Goal: Transaction & Acquisition: Purchase product/service

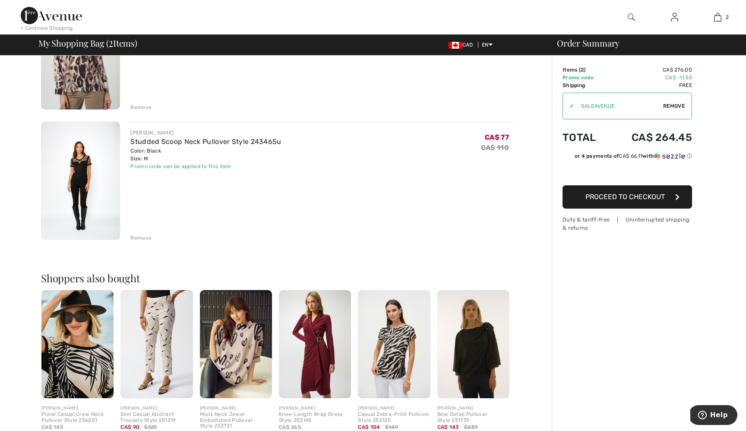
scroll to position [132, 0]
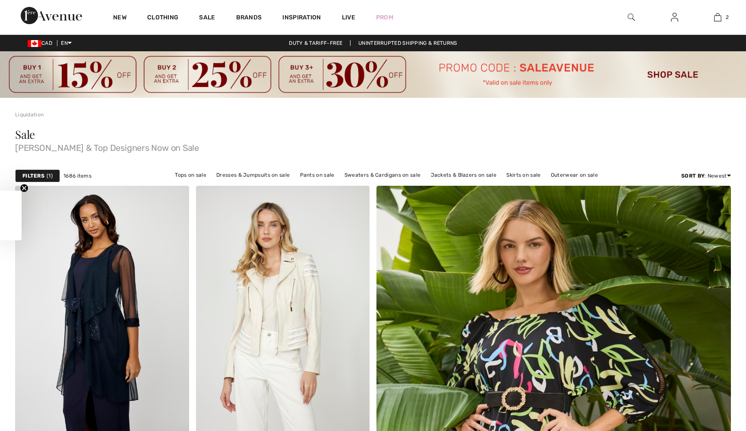
checkbox input "true"
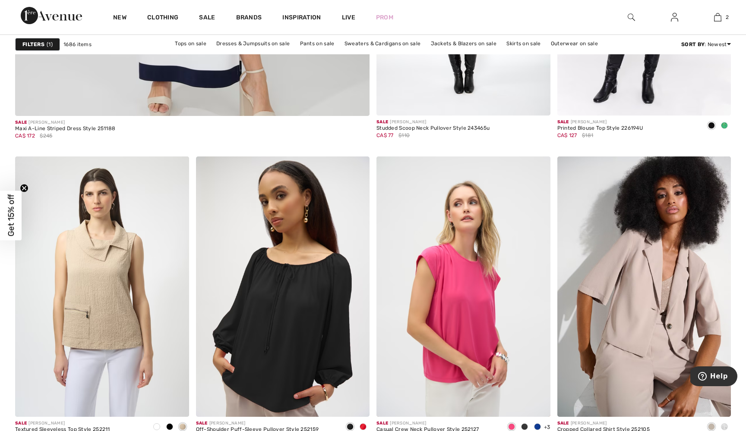
scroll to position [2988, 0]
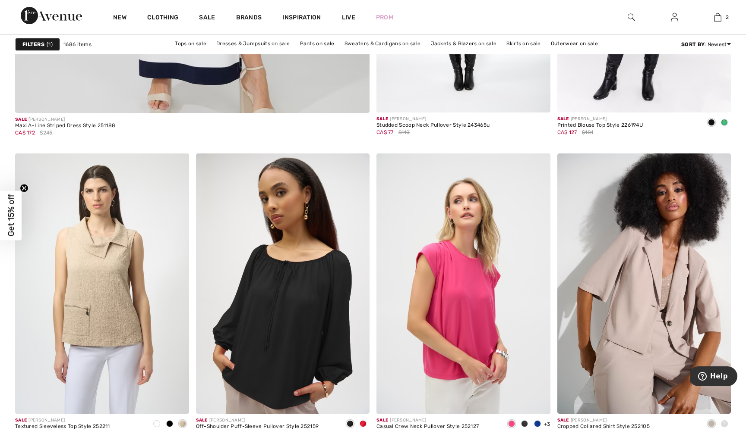
click at [379, 146] on div "Sale FRANK LYMAN Studded Scoop Neck Pullover Style 243465u CA$ 77 $110" at bounding box center [463, 130] width 174 height 34
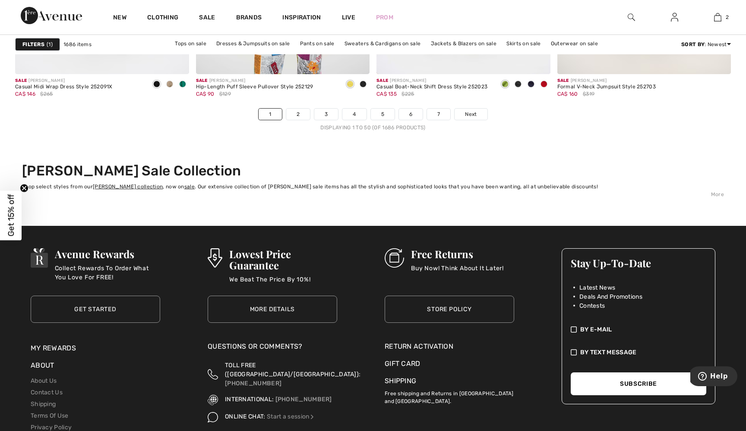
scroll to position [4734, 0]
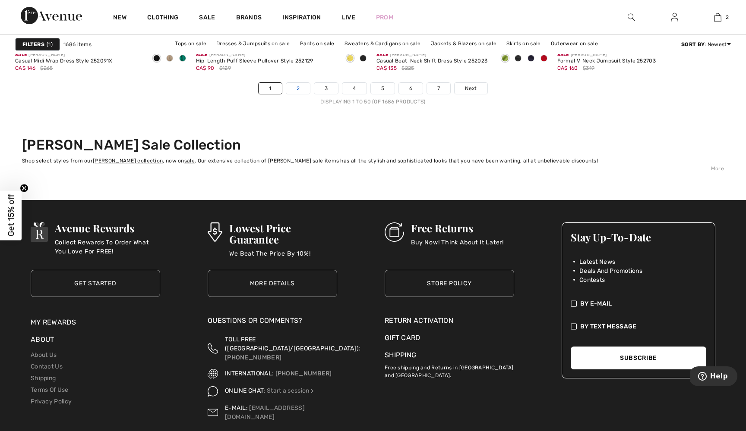
click at [297, 87] on link "2" at bounding box center [298, 88] width 24 height 11
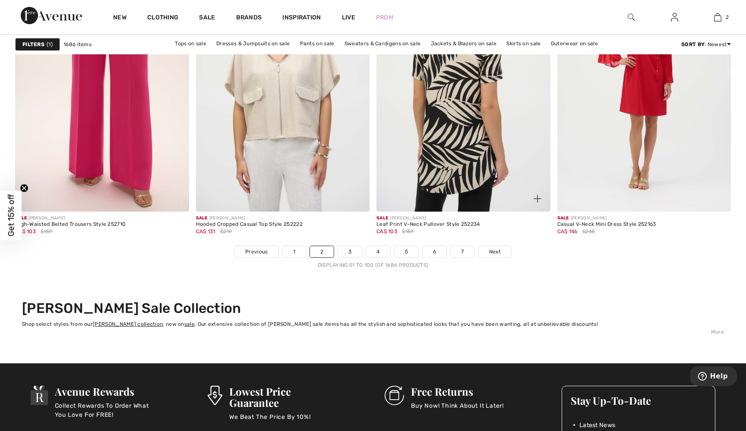
scroll to position [4589, 0]
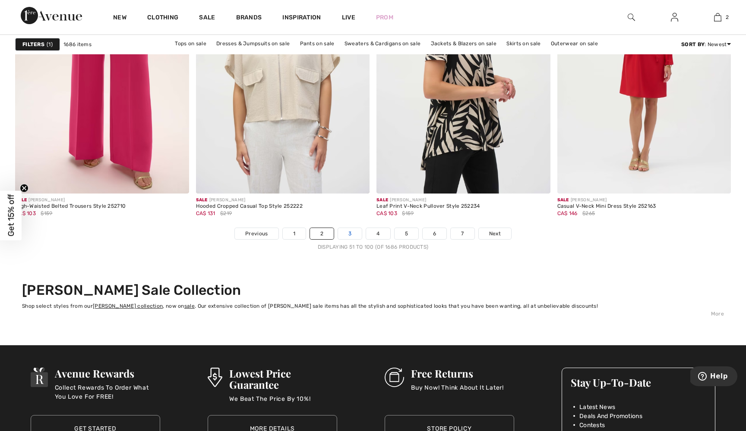
click at [352, 233] on link "3" at bounding box center [350, 233] width 24 height 11
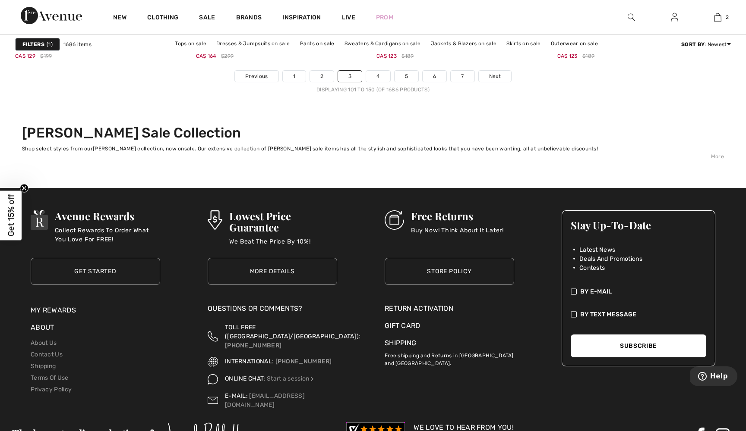
scroll to position [4752, 0]
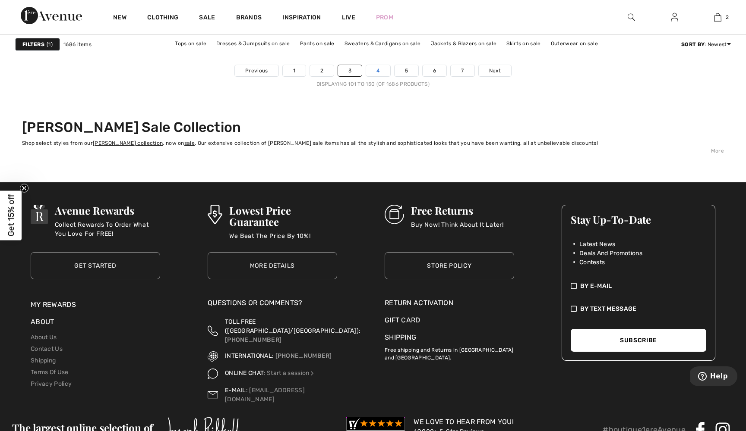
click at [382, 69] on link "4" at bounding box center [378, 70] width 24 height 11
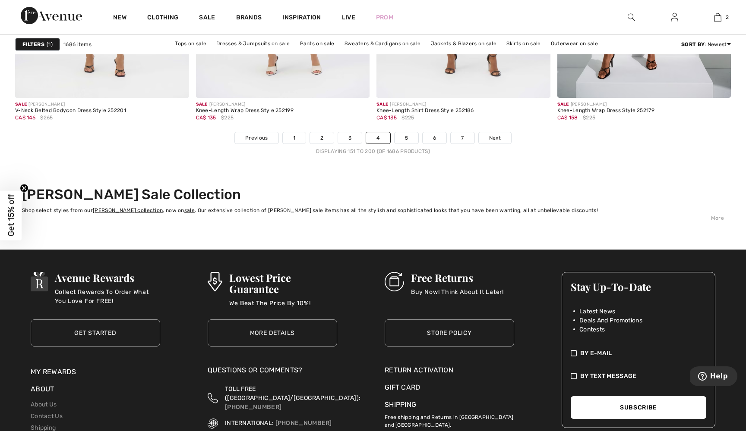
scroll to position [4693, 0]
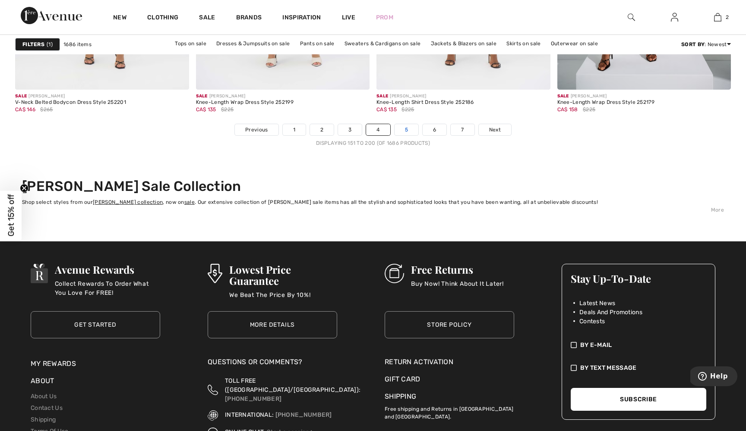
click at [406, 126] on link "5" at bounding box center [406, 129] width 24 height 11
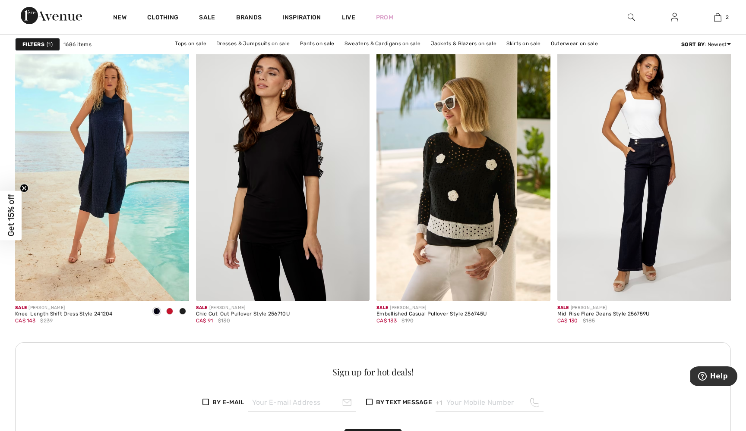
scroll to position [3393, 0]
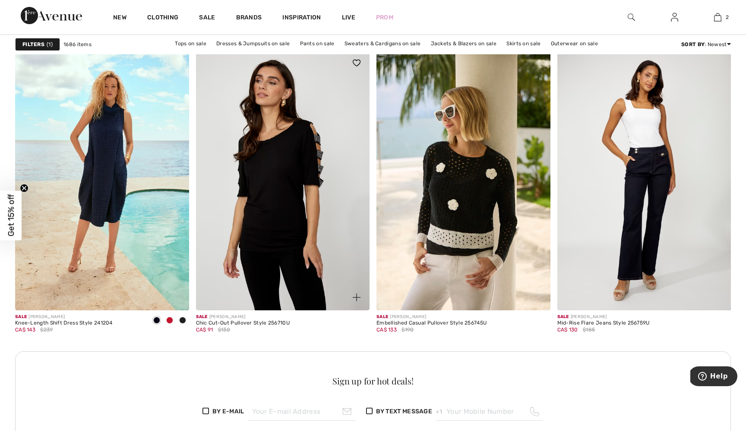
click at [358, 299] on img at bounding box center [356, 298] width 8 height 8
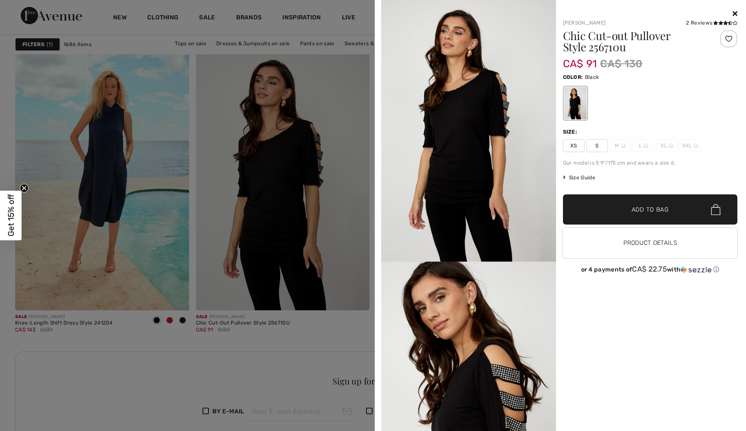
click at [335, 324] on div at bounding box center [373, 215] width 746 height 431
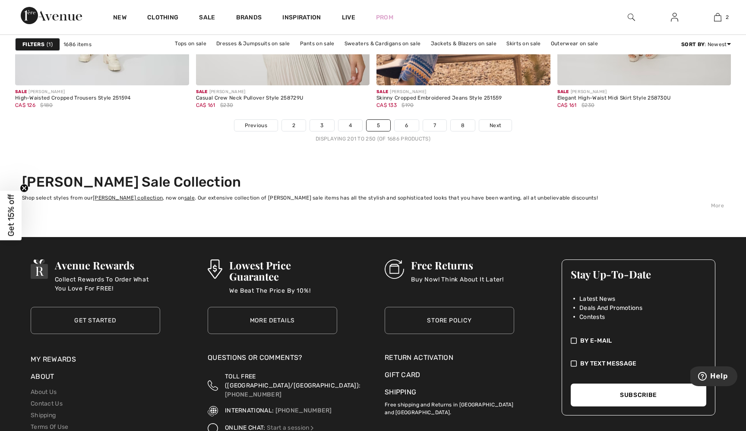
scroll to position [4703, 0]
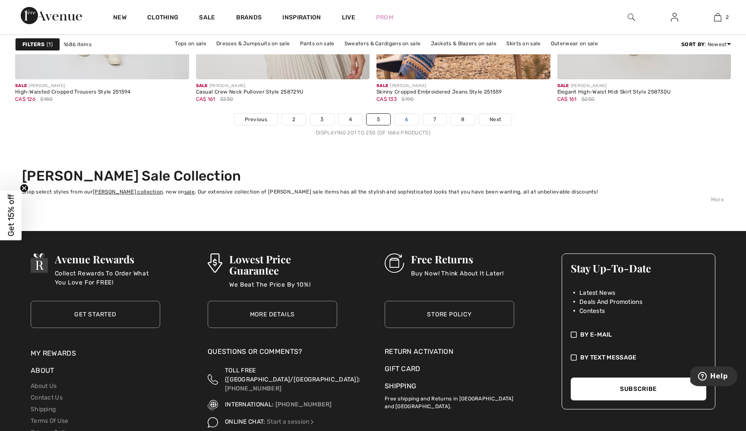
click at [406, 118] on link "6" at bounding box center [406, 119] width 24 height 11
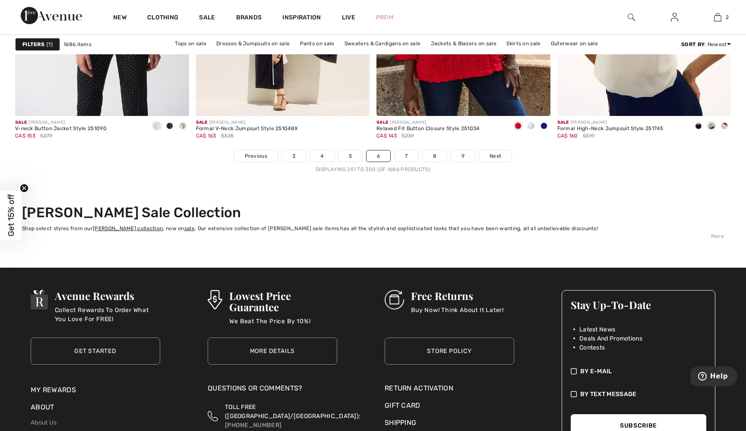
scroll to position [4678, 0]
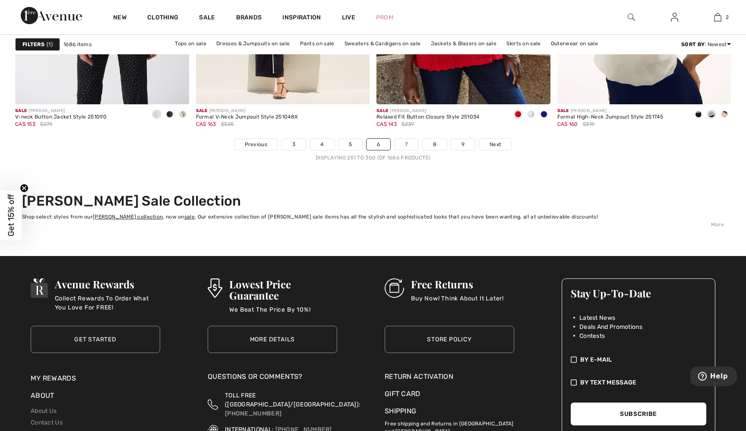
click at [407, 147] on link "7" at bounding box center [405, 144] width 23 height 11
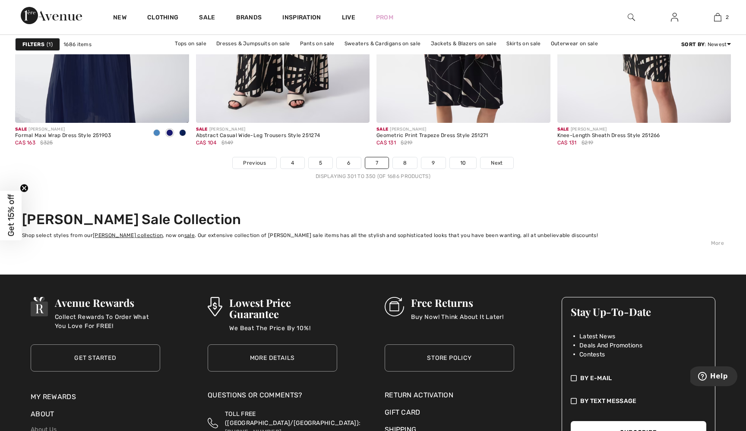
scroll to position [4713, 0]
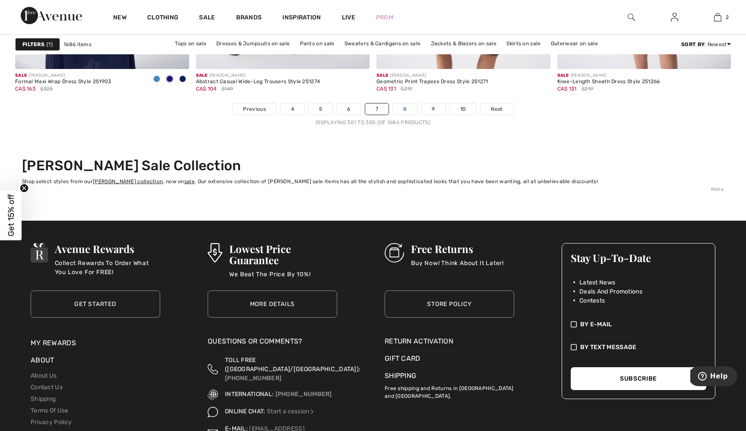
click at [409, 107] on link "8" at bounding box center [405, 109] width 24 height 11
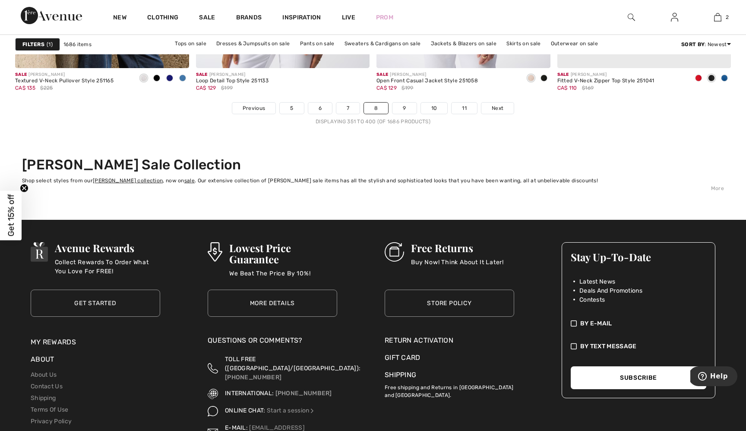
scroll to position [4720, 0]
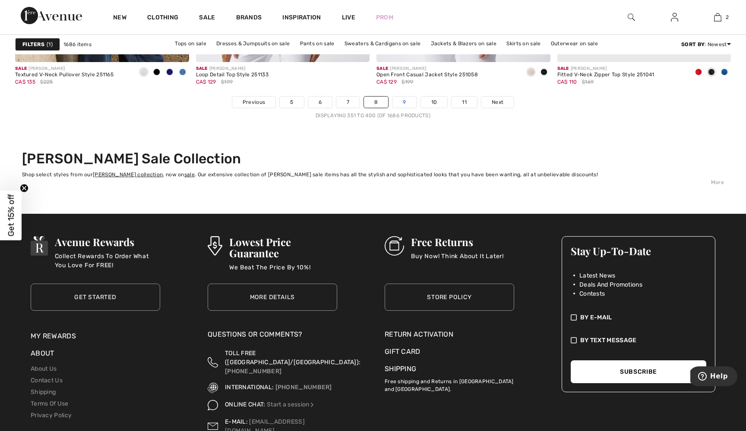
click at [404, 99] on link "9" at bounding box center [404, 102] width 24 height 11
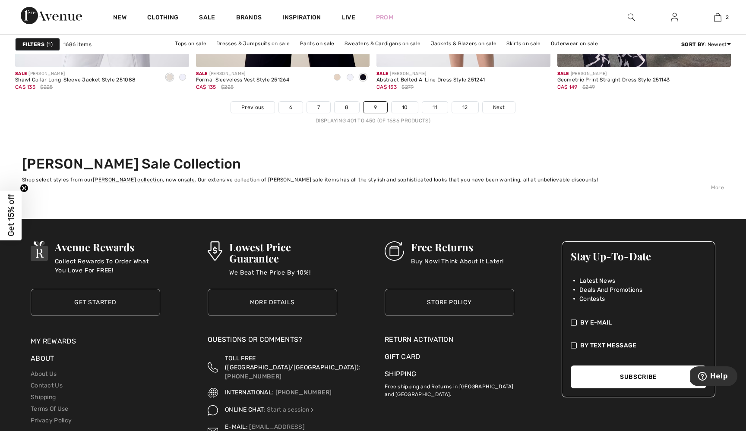
scroll to position [4748, 0]
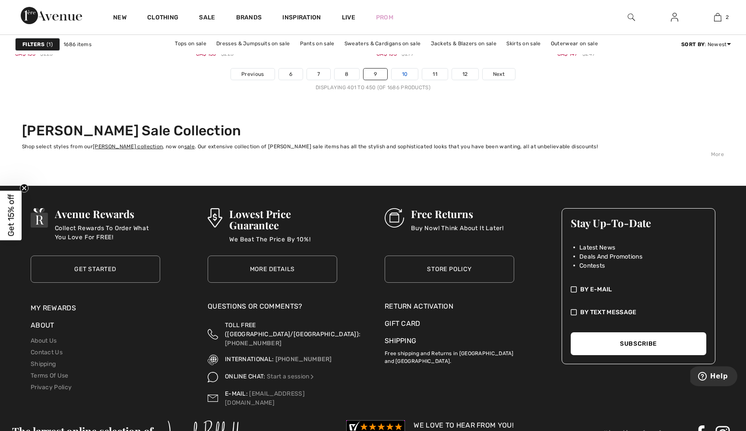
click at [403, 74] on link "10" at bounding box center [404, 74] width 27 height 11
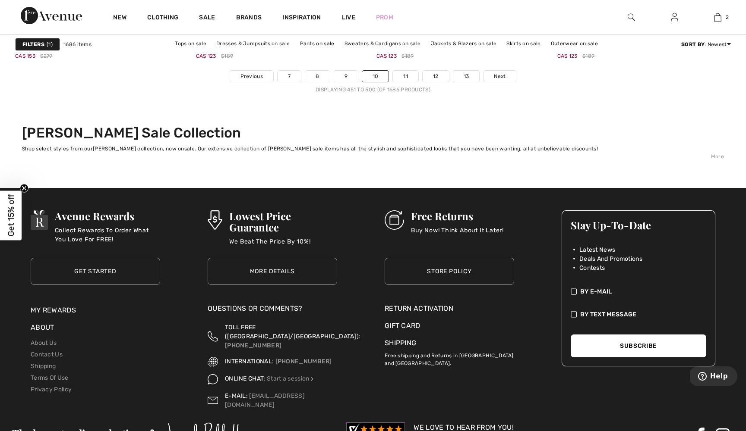
scroll to position [4748, 0]
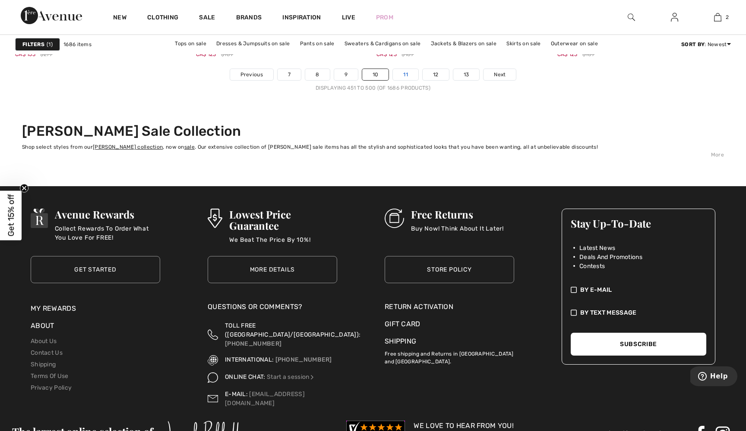
click at [403, 74] on link "11" at bounding box center [405, 74] width 25 height 11
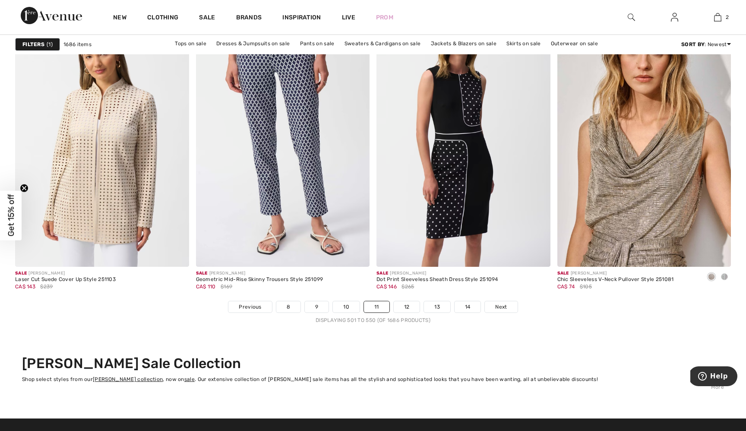
scroll to position [4517, 0]
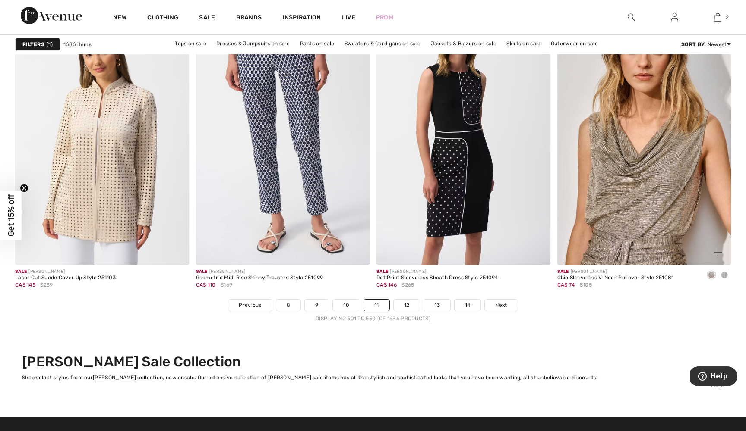
click at [716, 251] on img at bounding box center [718, 253] width 8 height 8
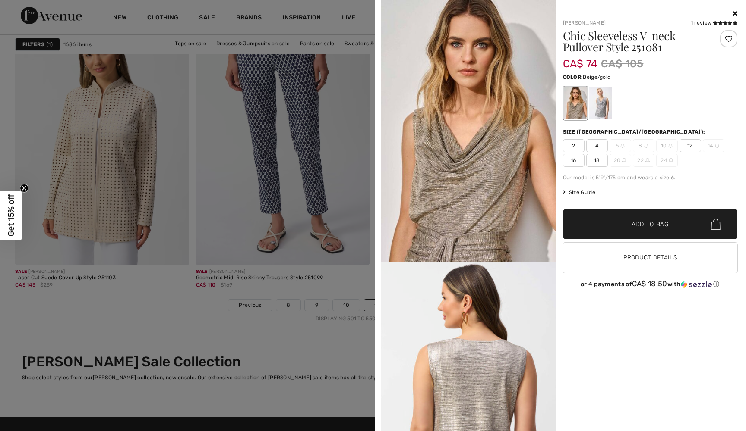
scroll to position [4485, 0]
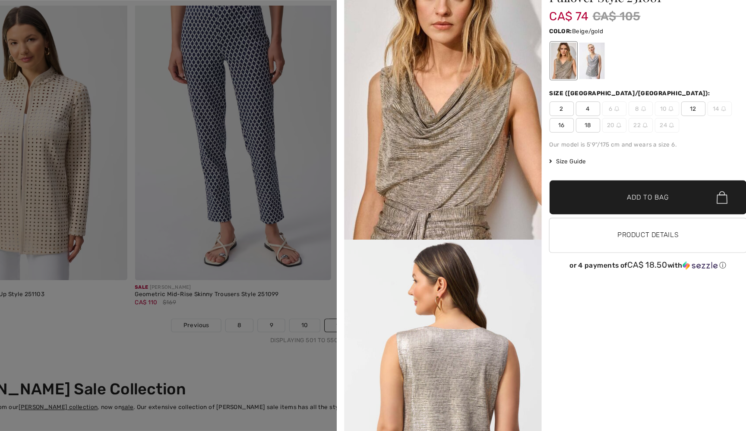
click at [632, 139] on span "8" at bounding box center [643, 145] width 22 height 13
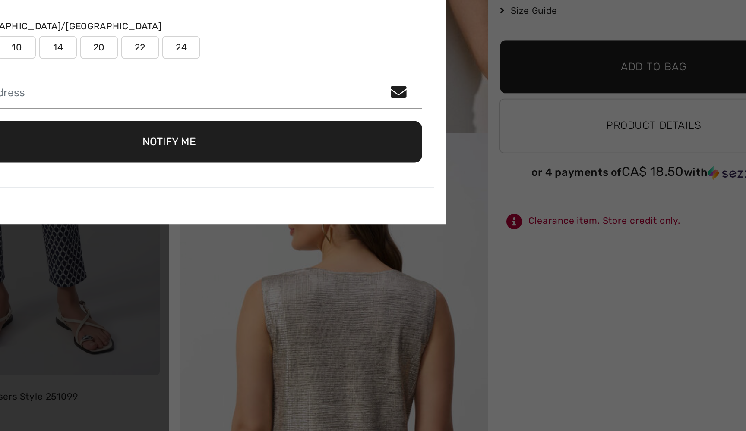
scroll to position [4546, 0]
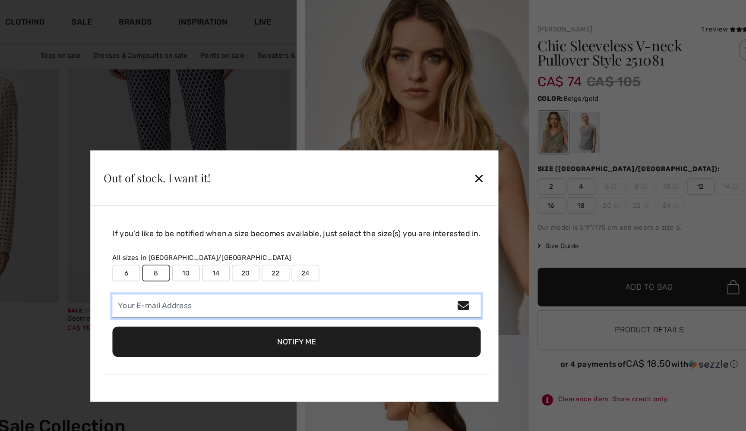
click at [231, 237] on input "email" at bounding box center [374, 239] width 287 height 18
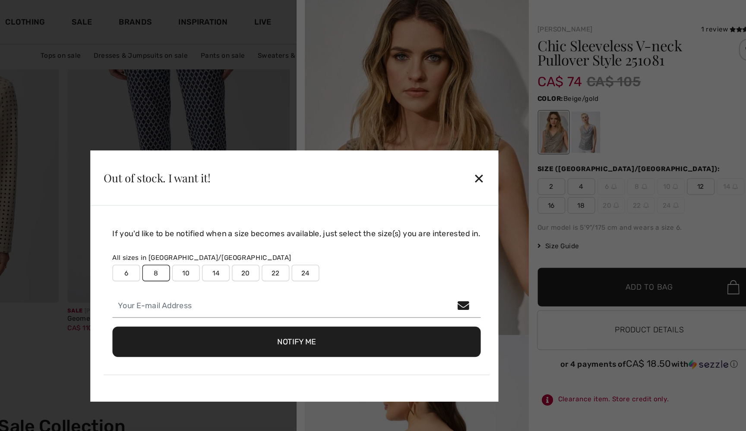
click at [513, 140] on div "✕" at bounding box center [517, 139] width 9 height 18
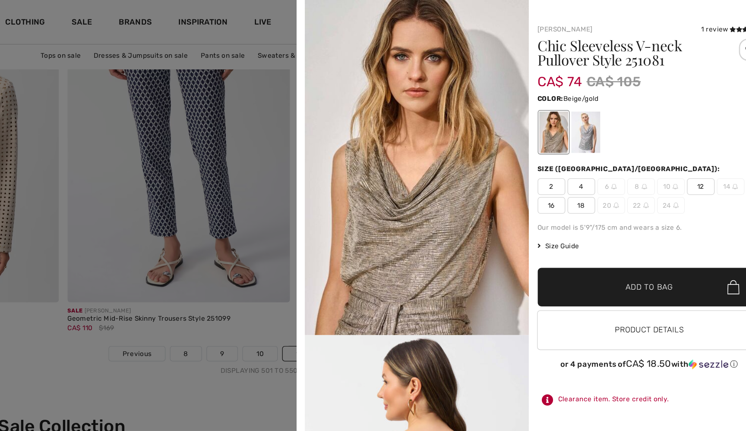
click at [231, 256] on div at bounding box center [373, 215] width 746 height 431
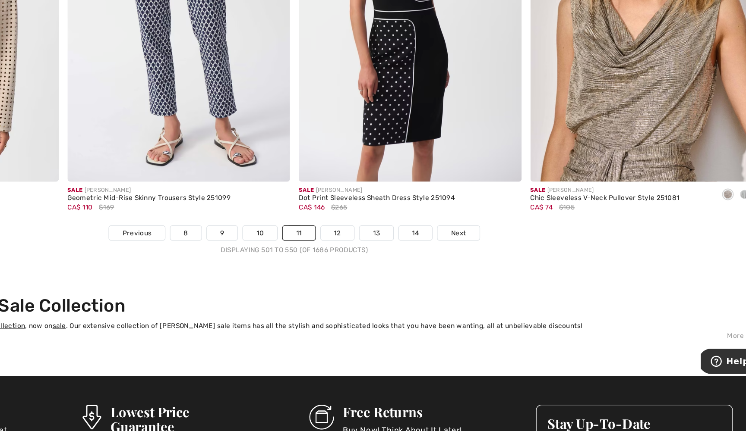
scroll to position [4552, 0]
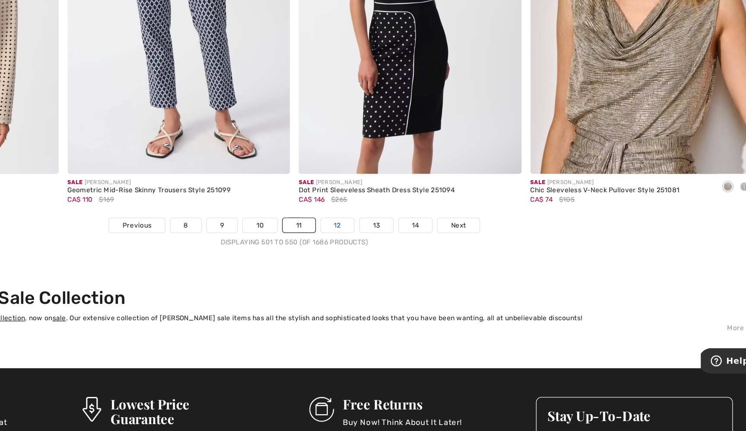
click at [393, 265] on link "12" at bounding box center [406, 270] width 26 height 11
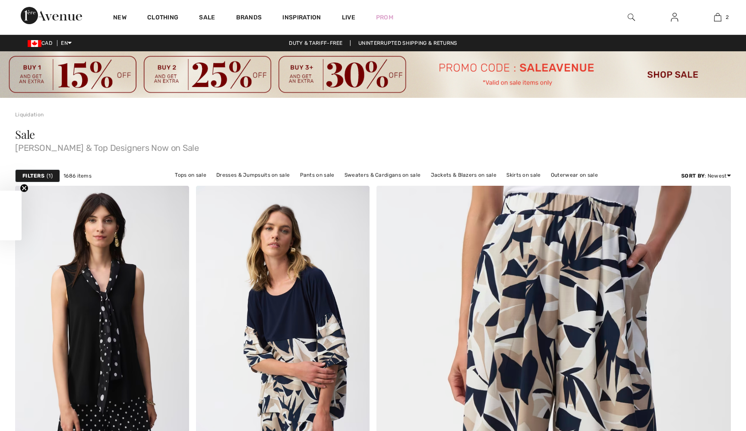
checkbox input "true"
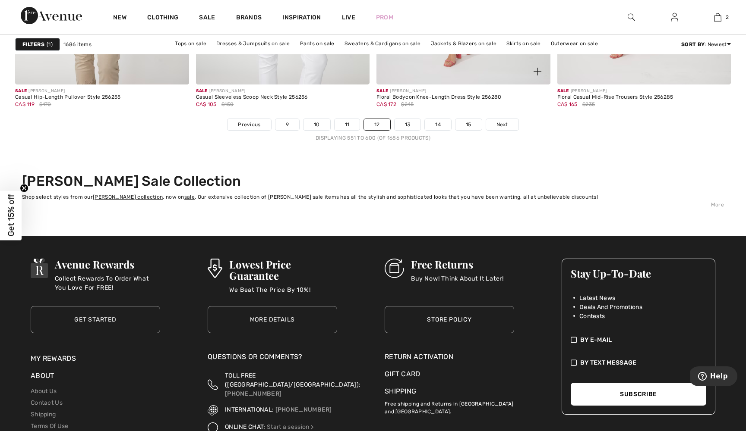
scroll to position [4696, 0]
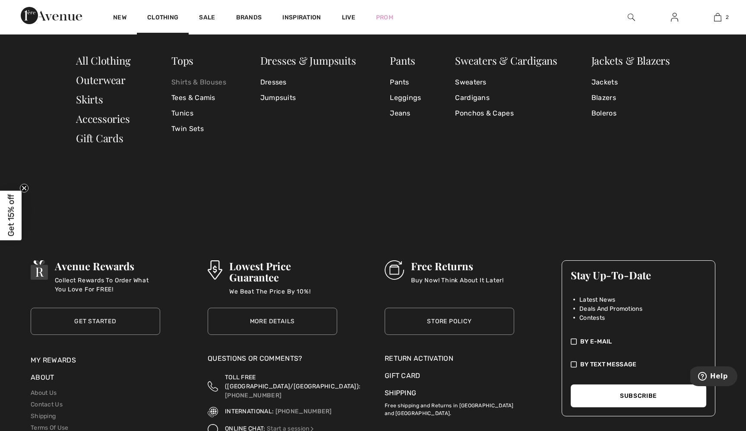
click at [210, 82] on link "Shirts & Blouses" at bounding box center [198, 83] width 55 height 16
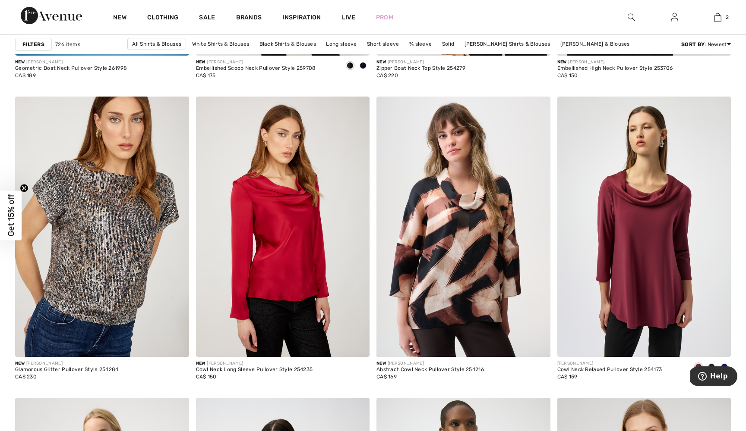
scroll to position [1708, 0]
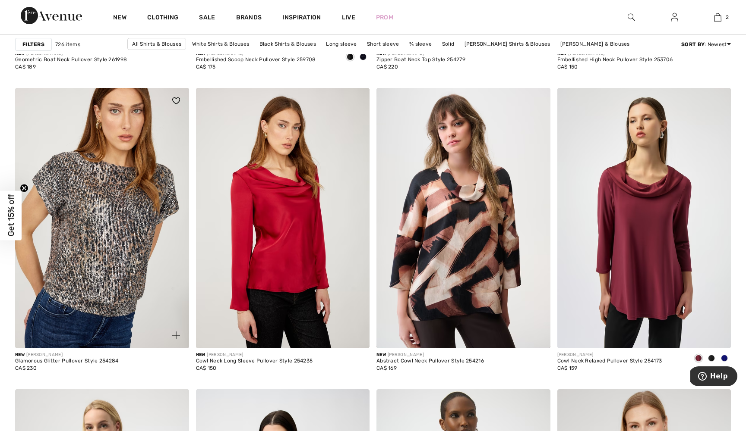
click at [176, 334] on img at bounding box center [176, 336] width 8 height 8
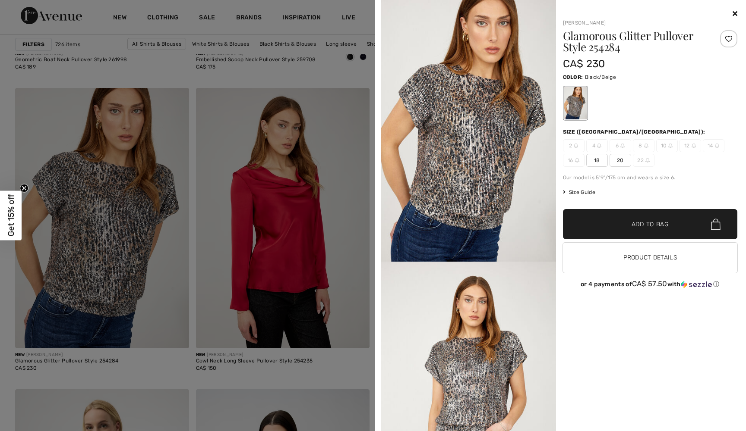
click at [351, 174] on div at bounding box center [373, 215] width 746 height 431
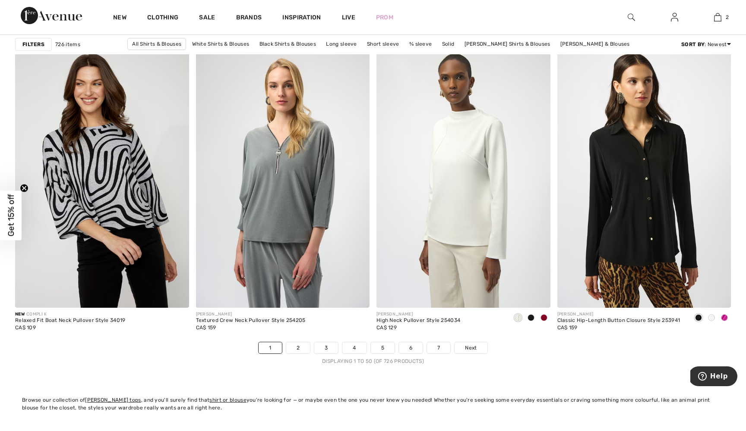
scroll to position [4468, 0]
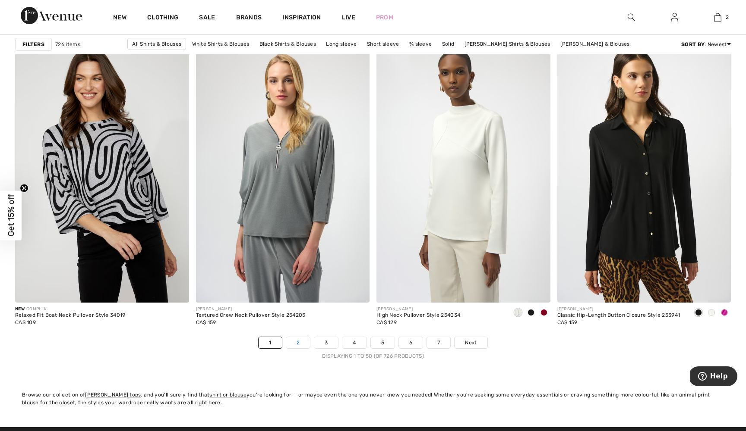
click at [298, 339] on link "2" at bounding box center [298, 342] width 24 height 11
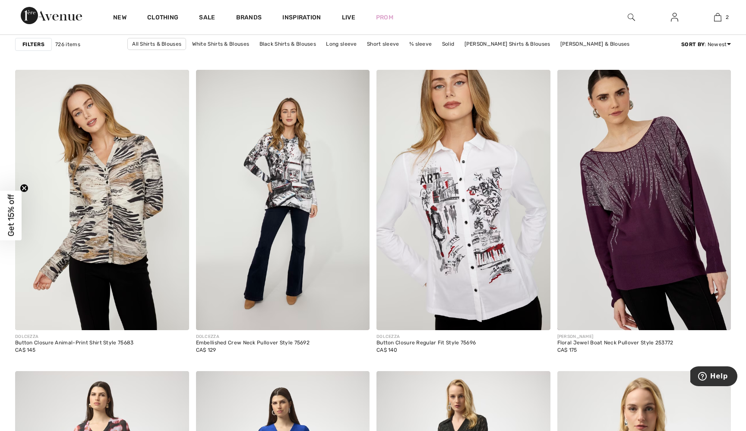
scroll to position [3839, 0]
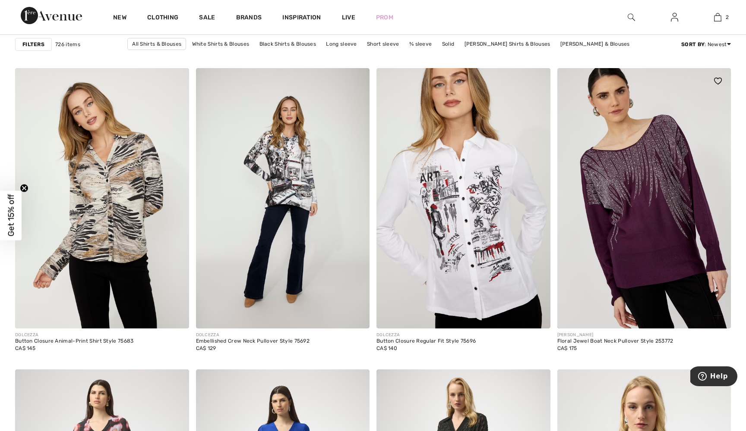
click at [721, 316] on img at bounding box center [718, 316] width 8 height 8
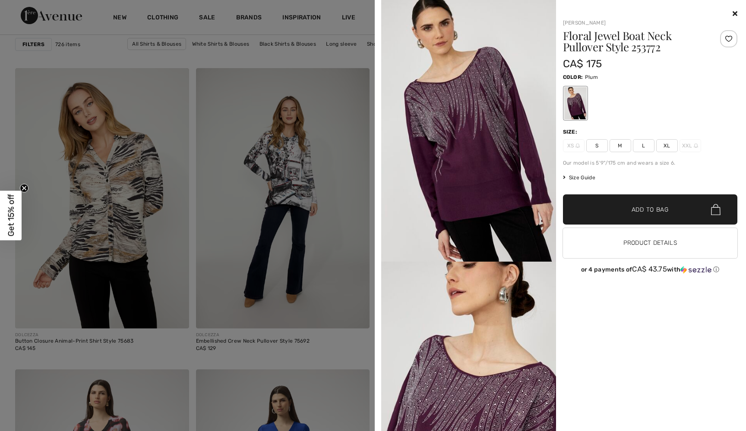
click at [621, 143] on span "M" at bounding box center [620, 145] width 22 height 13
click at [596, 207] on span "✔ Added to Bag Add to Bag" at bounding box center [650, 210] width 175 height 30
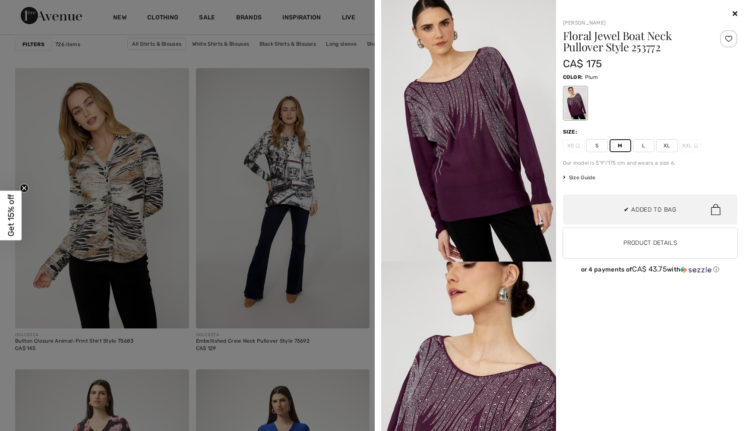
scroll to position [0, 0]
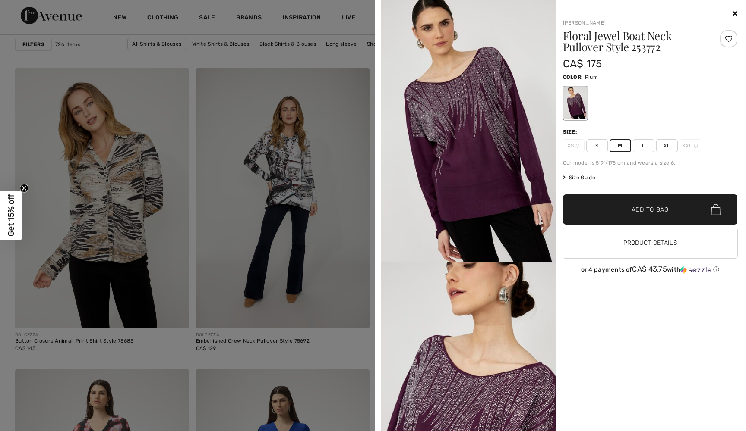
click at [352, 346] on div at bounding box center [373, 215] width 746 height 431
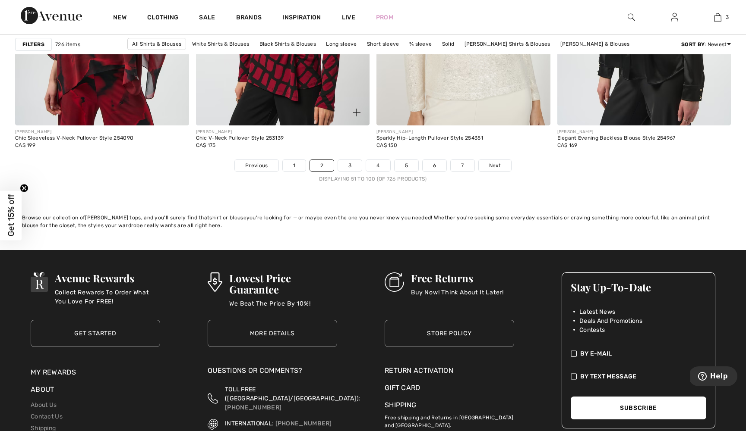
scroll to position [4650, 0]
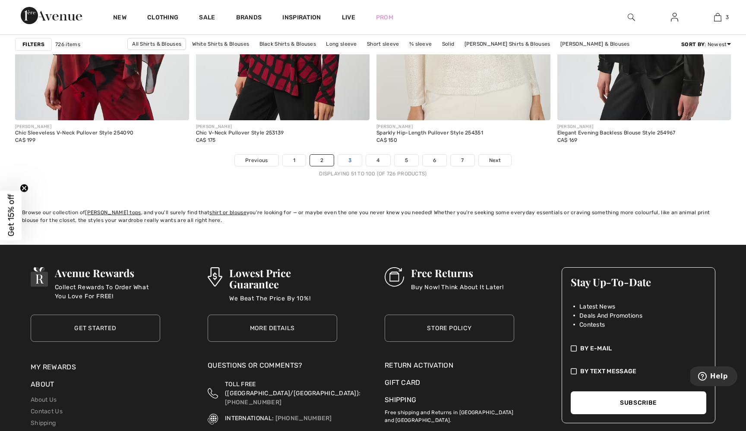
click at [353, 160] on link "3" at bounding box center [350, 160] width 24 height 11
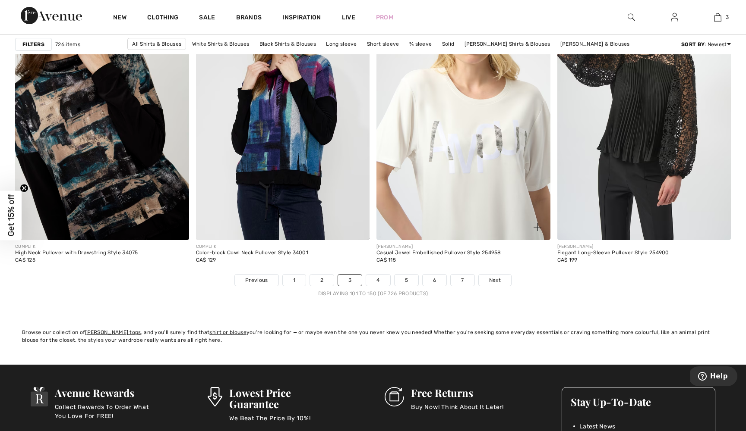
scroll to position [4536, 0]
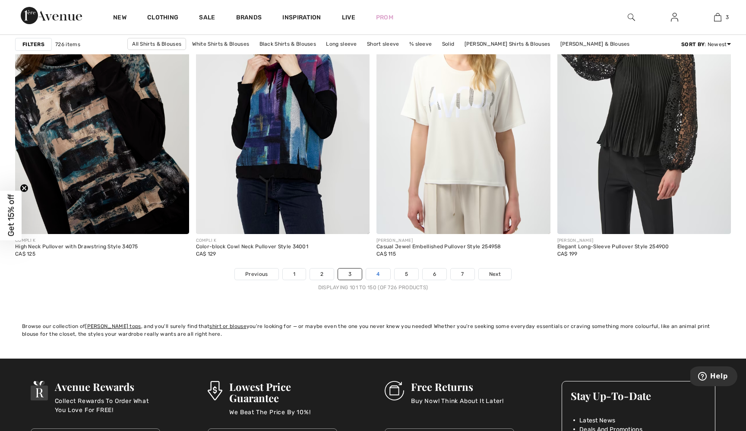
click at [375, 271] on link "4" at bounding box center [378, 274] width 24 height 11
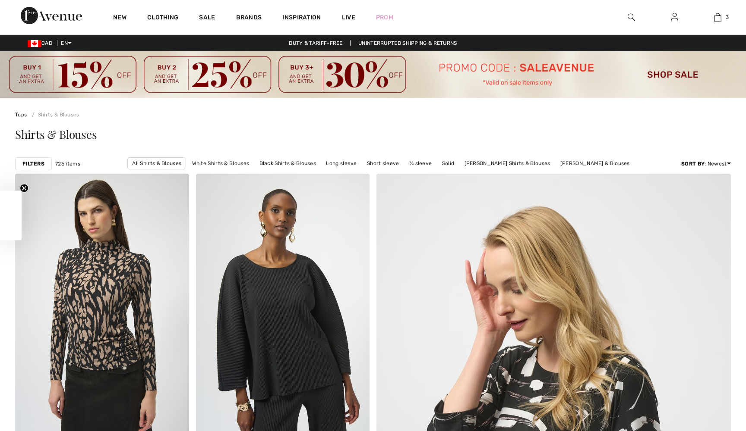
checkbox input "true"
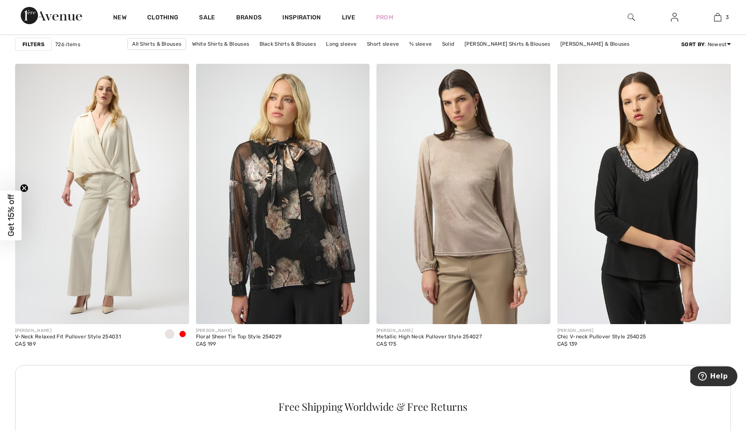
scroll to position [998, 0]
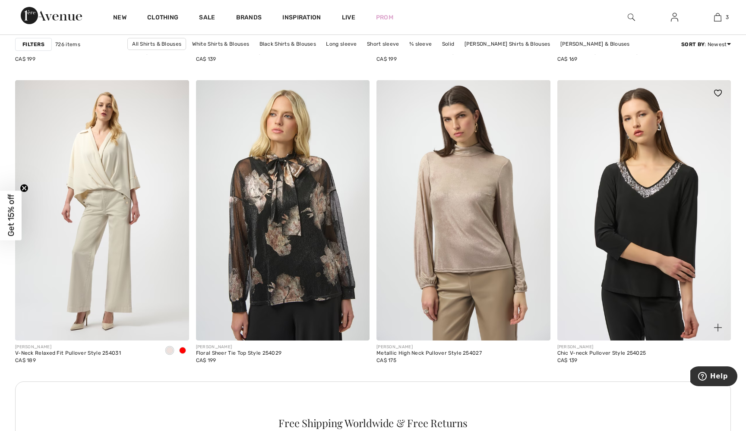
click at [715, 330] on img at bounding box center [718, 328] width 8 height 8
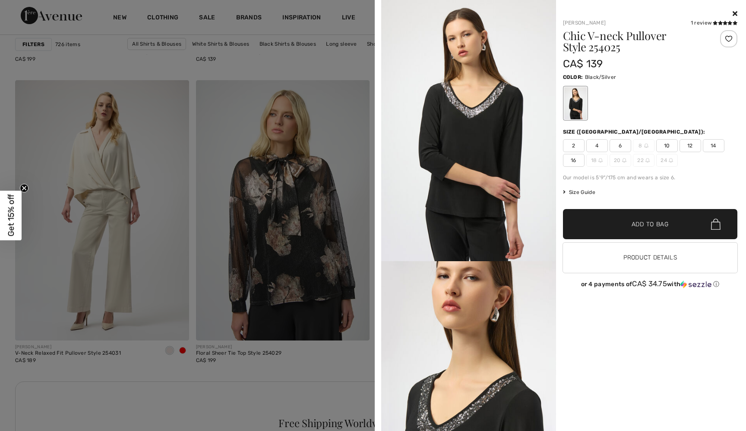
click at [341, 349] on div at bounding box center [373, 215] width 746 height 431
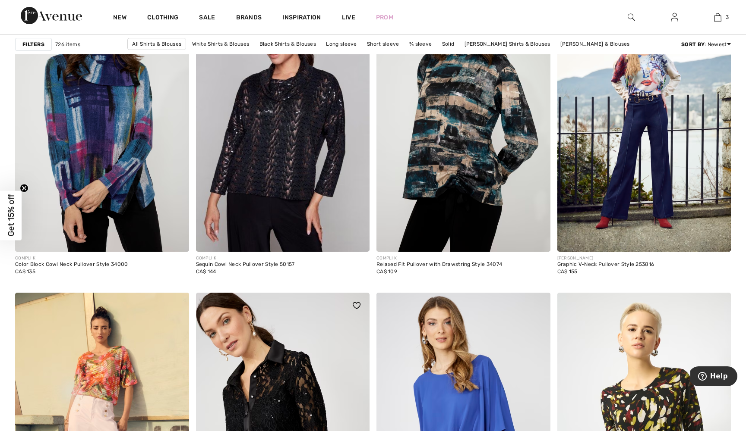
scroll to position [1783, 0]
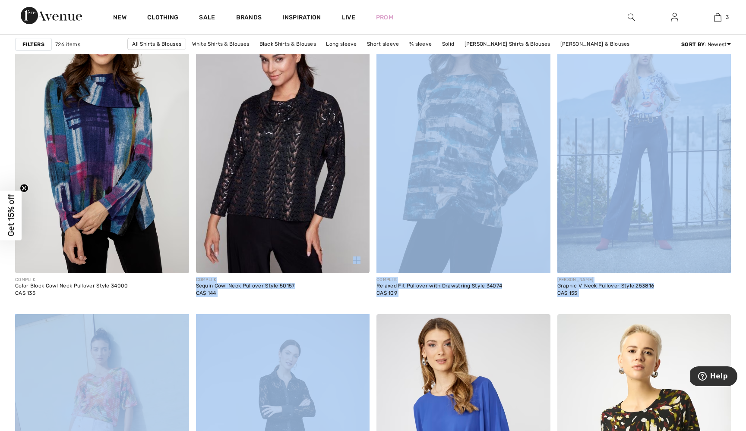
drag, startPoint x: 341, startPoint y: 349, endPoint x: 346, endPoint y: 237, distance: 111.9
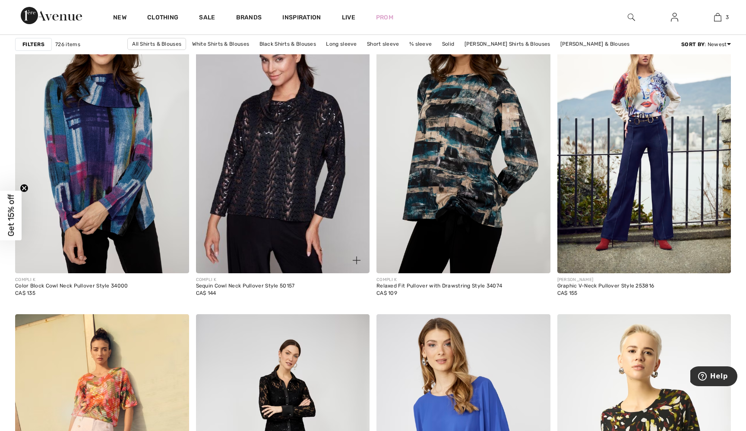
click at [312, 297] on div "COMPLI K Sequin Cowl Neck Pullover Style 50157 CA$ 144" at bounding box center [283, 291] width 174 height 34
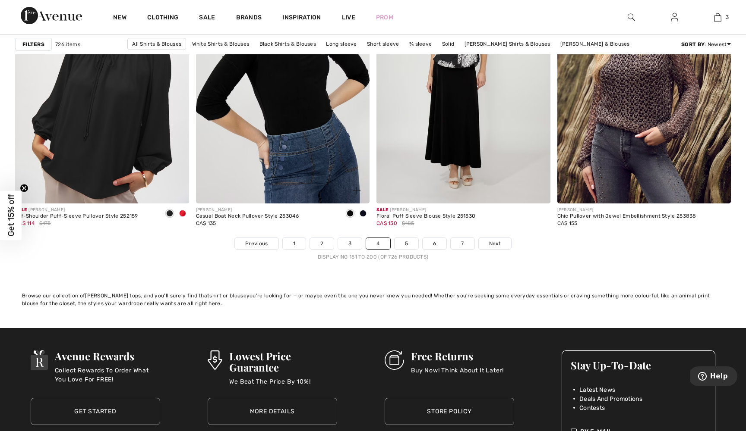
scroll to position [4570, 0]
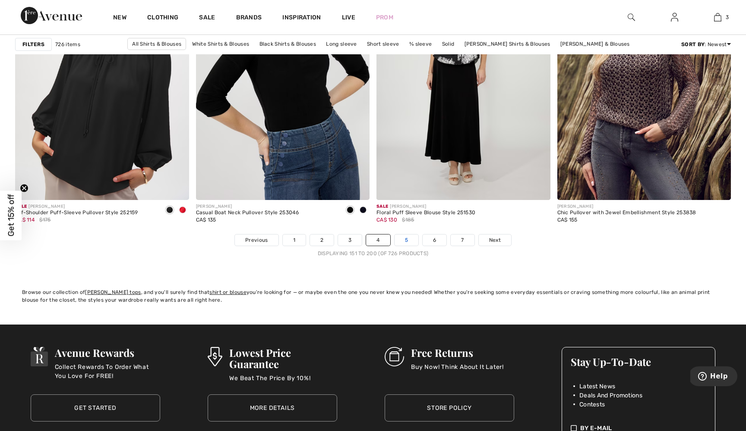
click at [400, 244] on link "5" at bounding box center [406, 240] width 24 height 11
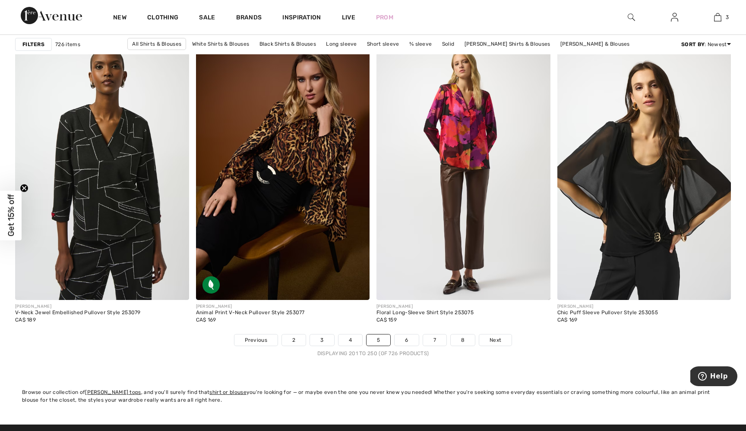
scroll to position [4464, 0]
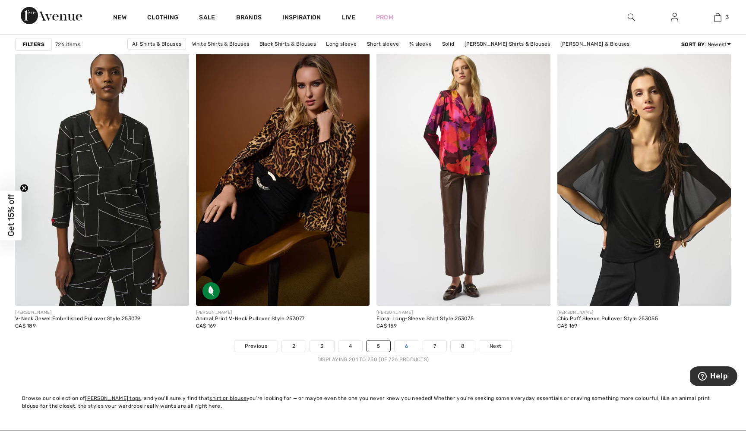
click at [409, 349] on link "6" at bounding box center [406, 346] width 24 height 11
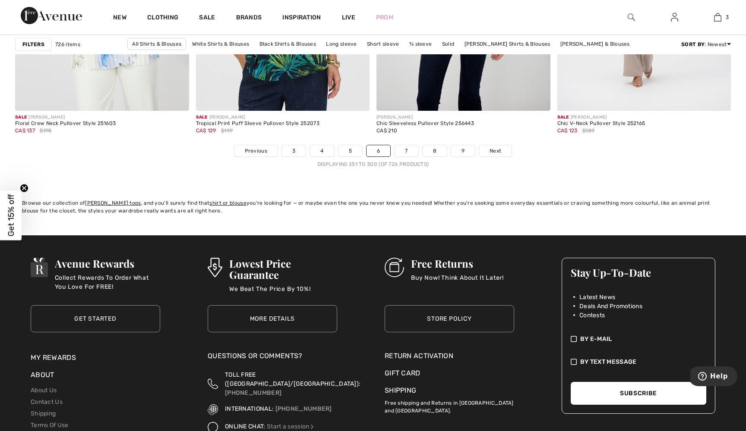
scroll to position [4675, 0]
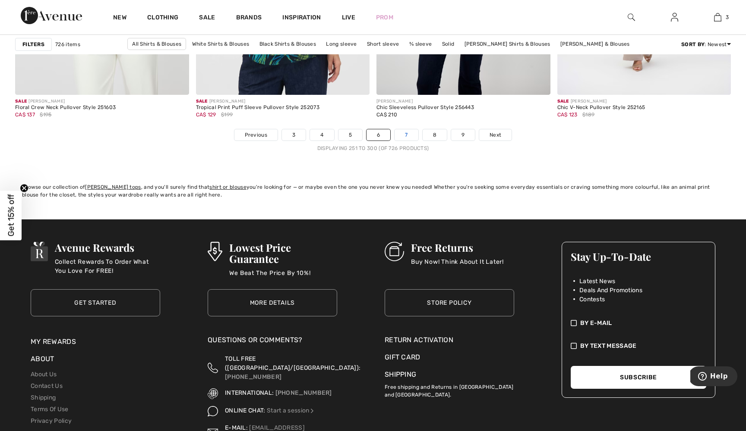
click at [407, 135] on link "7" at bounding box center [405, 134] width 23 height 11
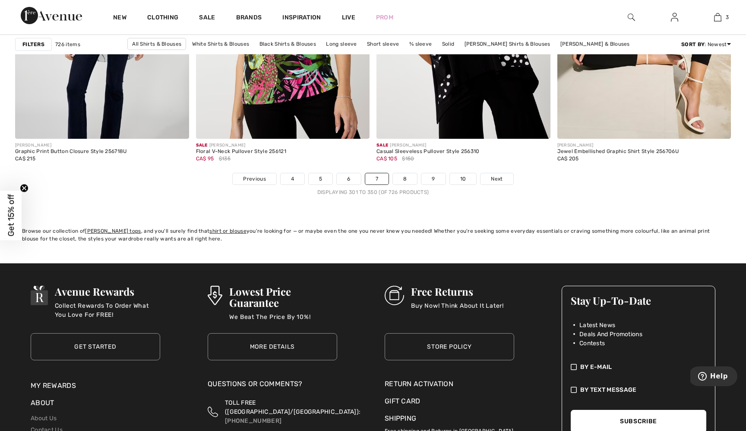
scroll to position [4647, 0]
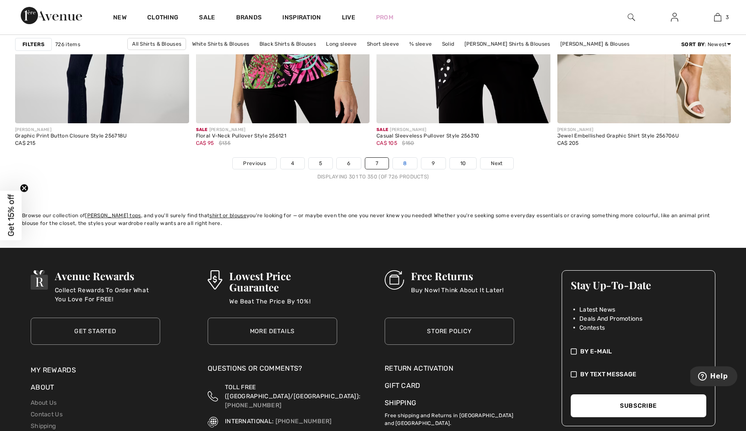
click at [407, 163] on link "8" at bounding box center [405, 163] width 24 height 11
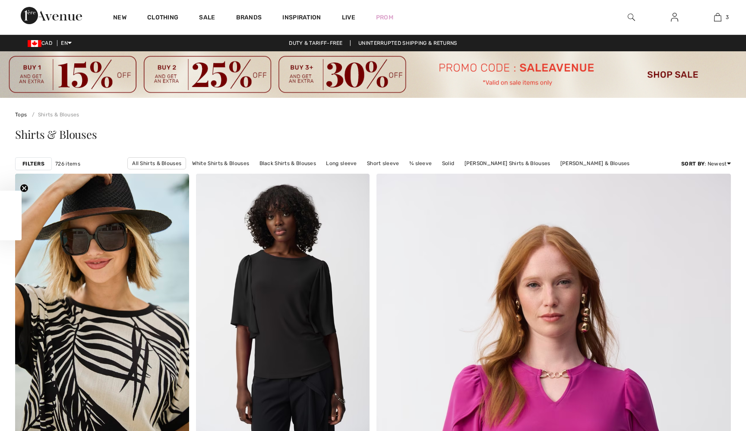
checkbox input "true"
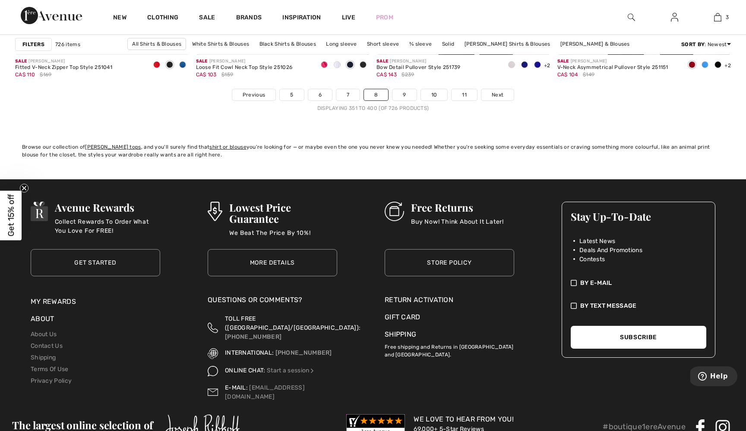
scroll to position [4716, 0]
click at [407, 93] on link "9" at bounding box center [404, 94] width 24 height 11
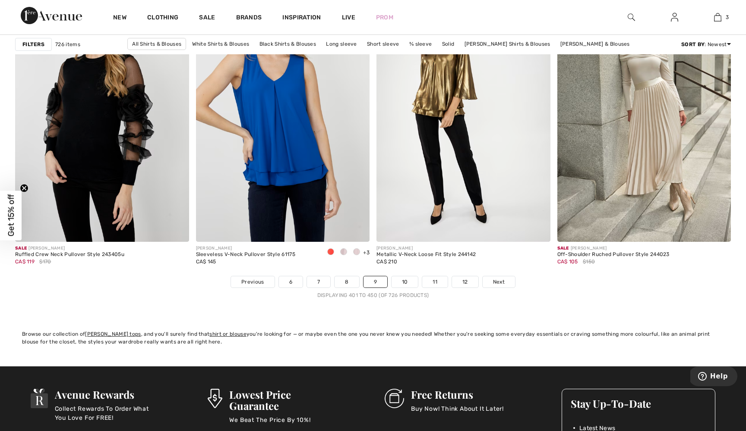
scroll to position [4529, 0]
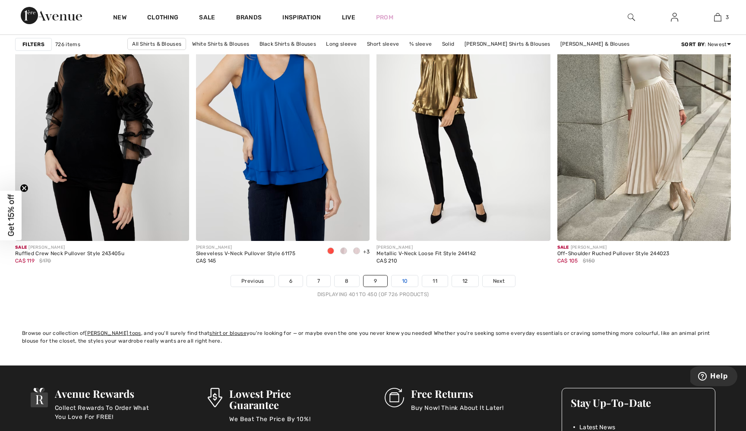
click at [407, 280] on link "10" at bounding box center [404, 281] width 27 height 11
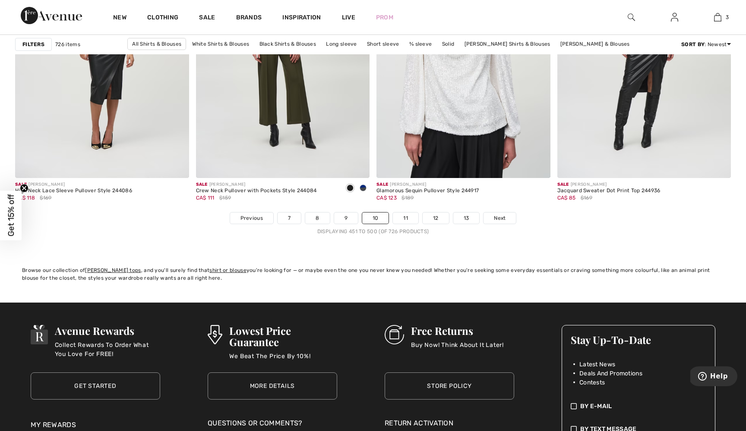
scroll to position [4594, 0]
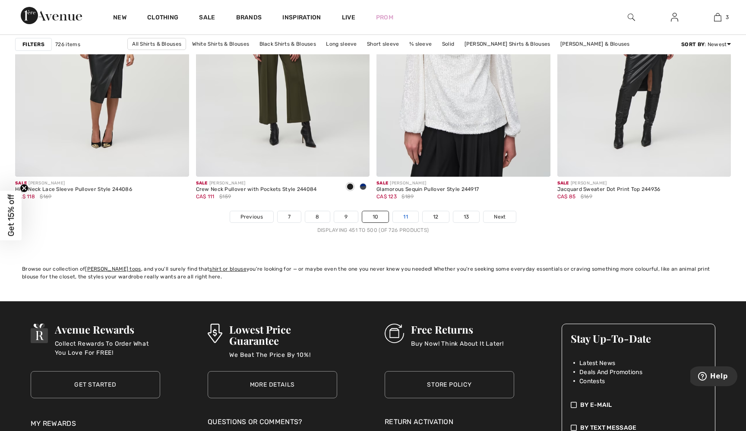
click at [408, 216] on link "11" at bounding box center [405, 216] width 25 height 11
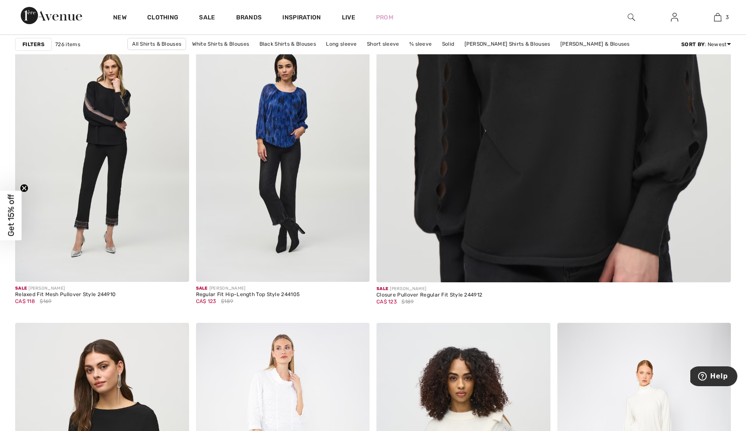
scroll to position [439, 0]
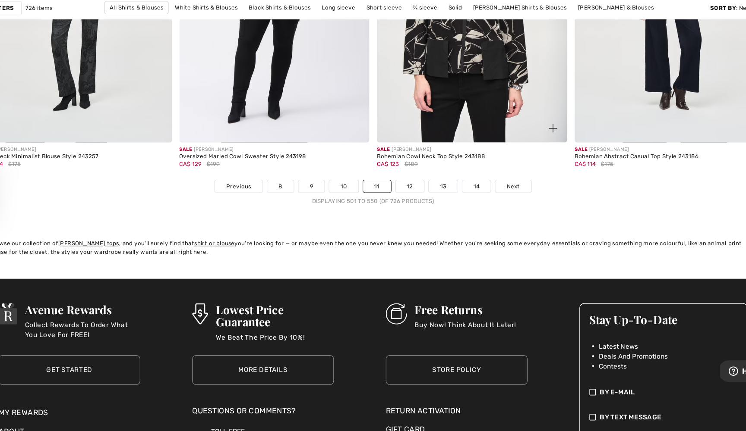
scroll to position [4617, 0]
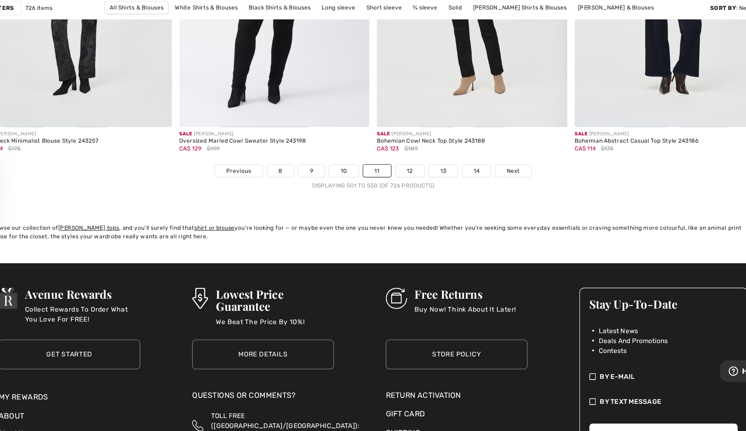
click at [374, 187] on nav "Previous 8 9 10 11 12 13 14 Next Displaying 501 to 550 (of 726 products)" at bounding box center [372, 198] width 715 height 23
click at [393, 188] on link "12" at bounding box center [406, 193] width 26 height 11
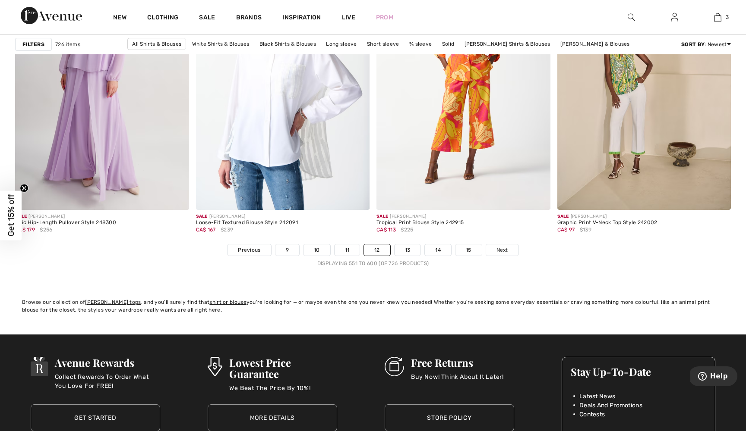
scroll to position [4616, 0]
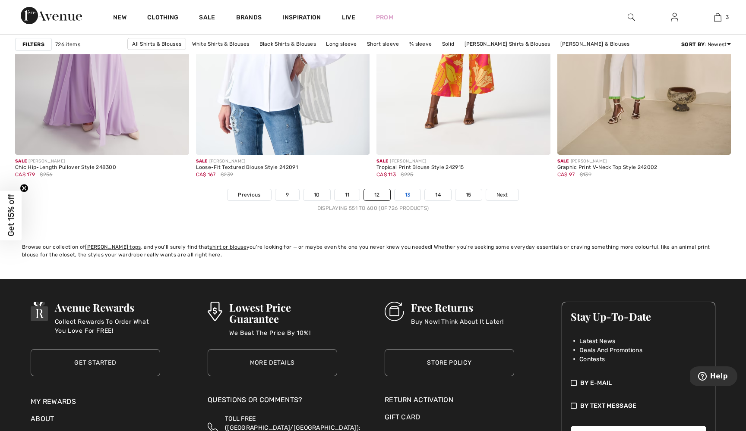
click at [412, 195] on link "13" at bounding box center [407, 194] width 26 height 11
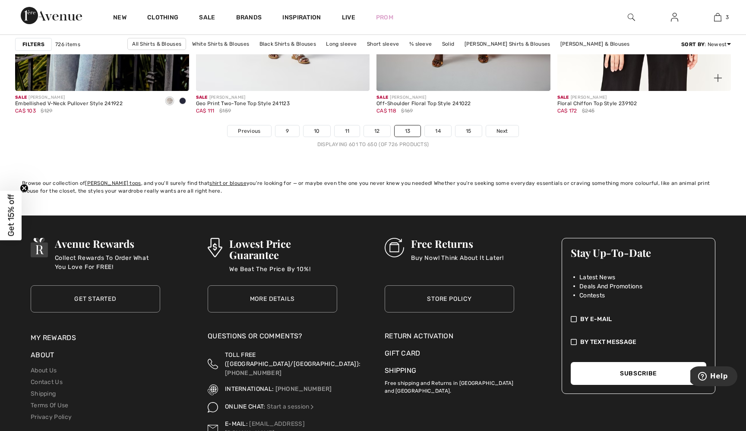
scroll to position [4683, 0]
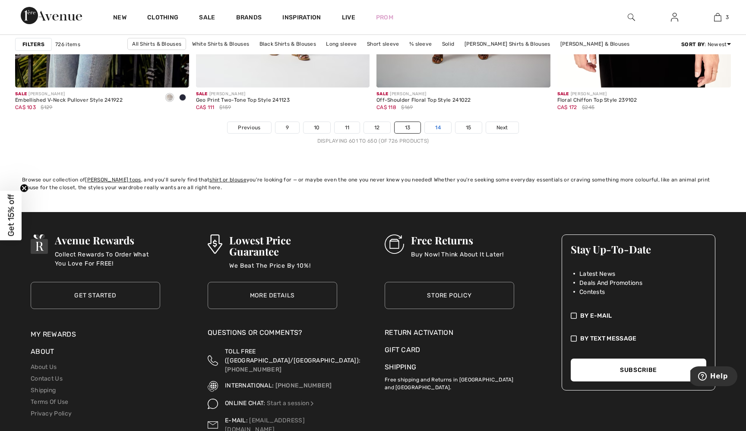
click at [435, 133] on link "14" at bounding box center [438, 127] width 26 height 11
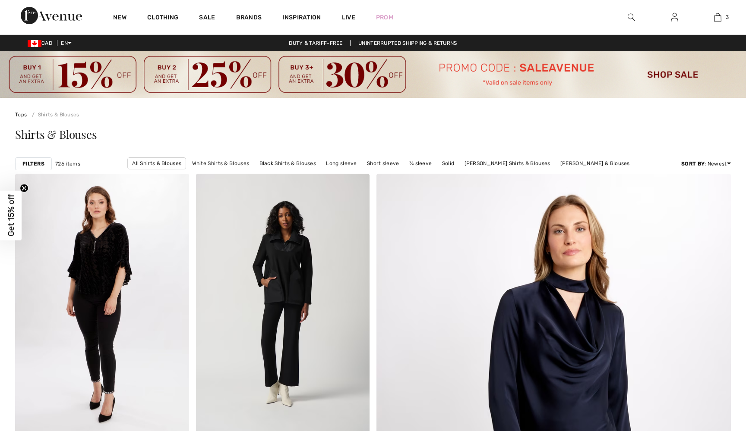
checkbox input "true"
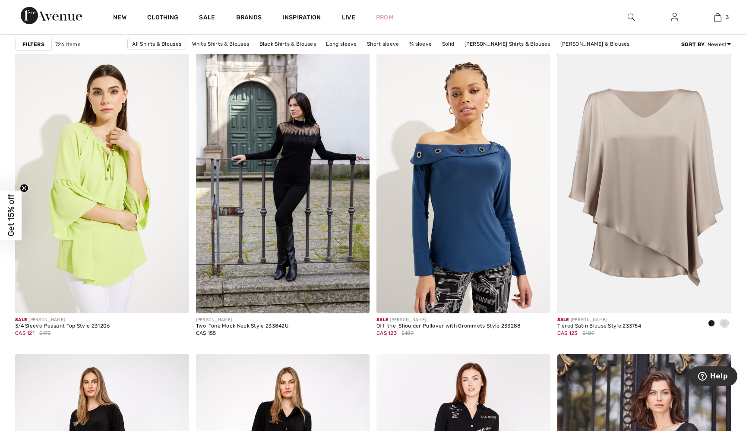
scroll to position [1745, 0]
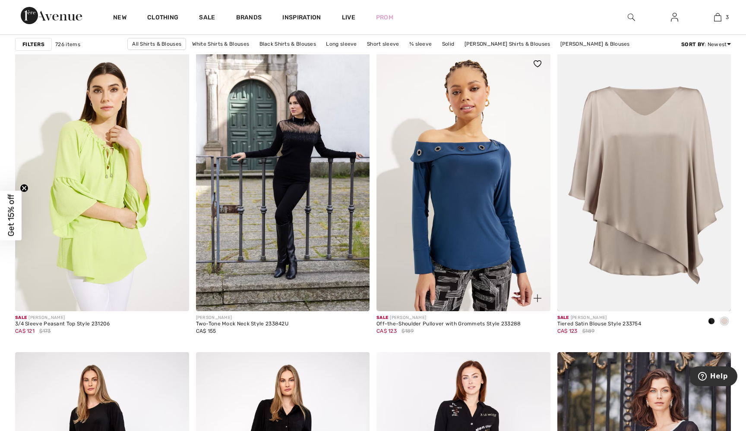
click at [536, 299] on img at bounding box center [537, 299] width 8 height 8
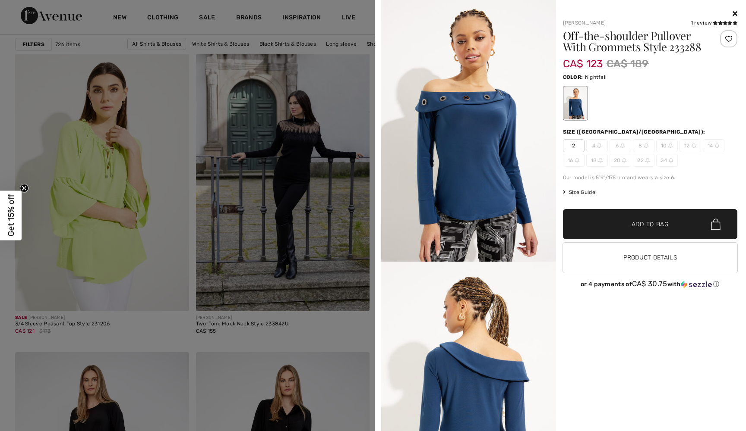
click at [350, 343] on div at bounding box center [373, 215] width 746 height 431
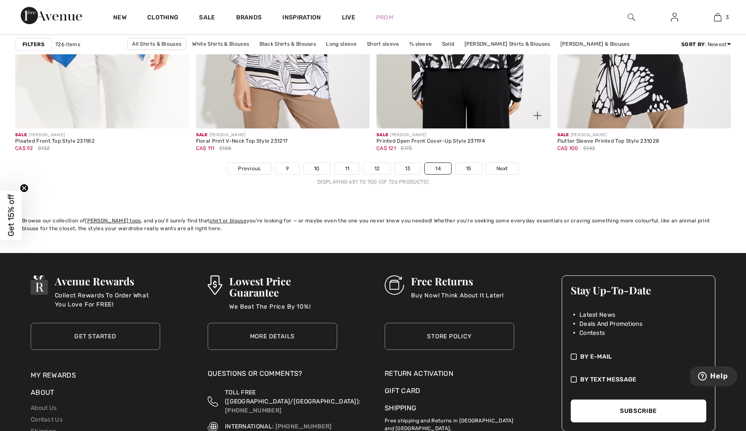
scroll to position [4647, 0]
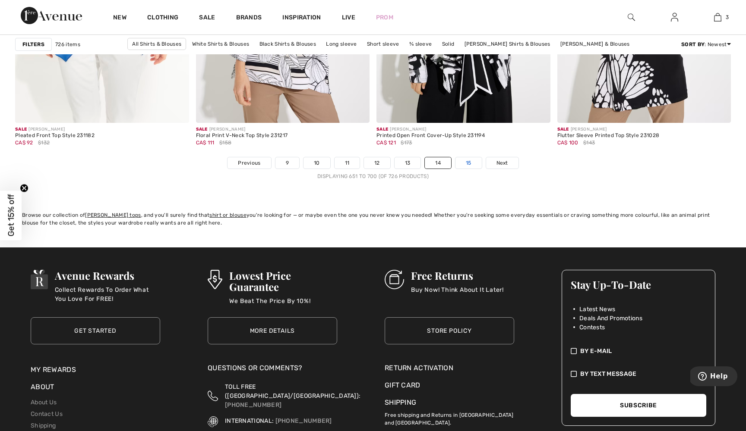
click at [458, 162] on link "15" at bounding box center [468, 162] width 26 height 11
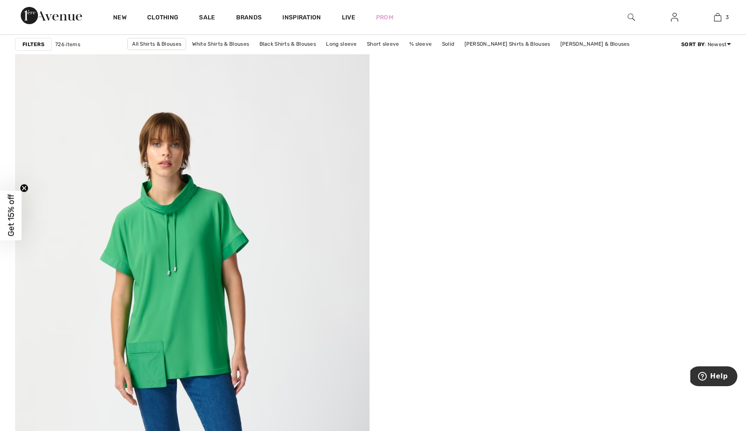
scroll to position [2466, 0]
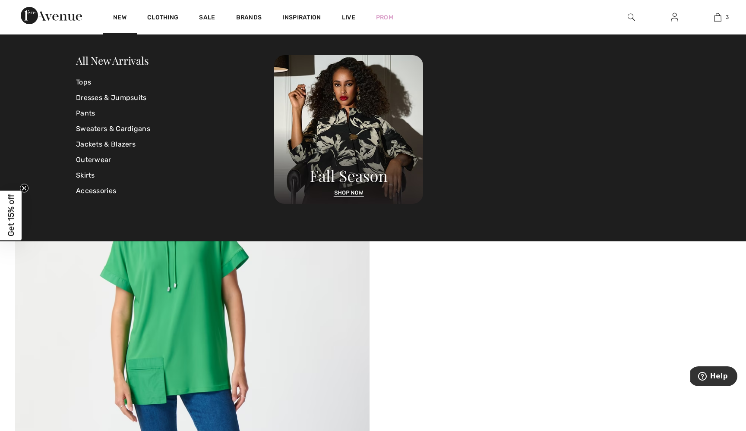
click at [73, 16] on img at bounding box center [51, 15] width 61 height 17
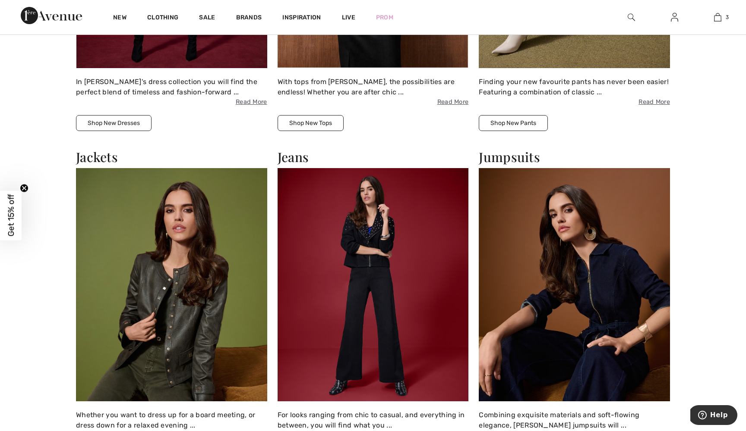
scroll to position [1102, 0]
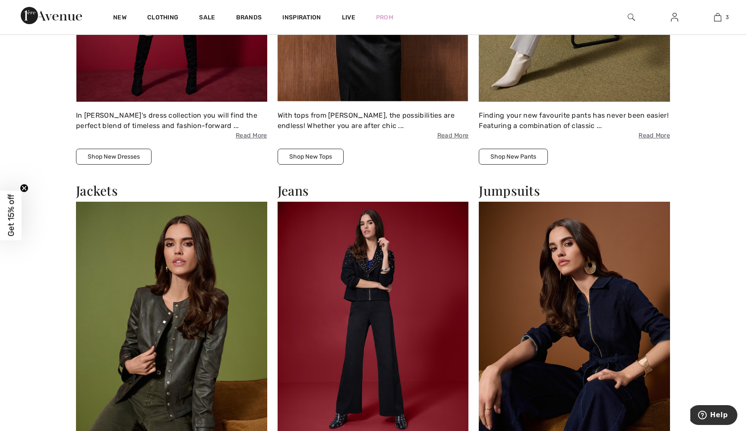
click at [148, 310] on img at bounding box center [171, 318] width 191 height 233
